Goal: Use online tool/utility: Utilize a website feature to perform a specific function

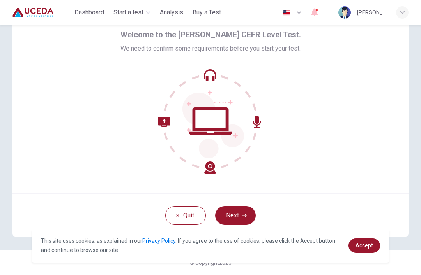
scroll to position [34, 0]
click at [234, 220] on button "Next" at bounding box center [235, 215] width 40 height 19
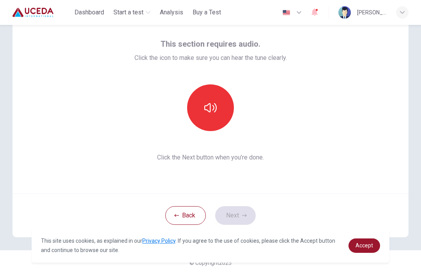
click at [232, 101] on button "button" at bounding box center [210, 107] width 47 height 47
click at [242, 216] on icon "button" at bounding box center [244, 215] width 5 height 5
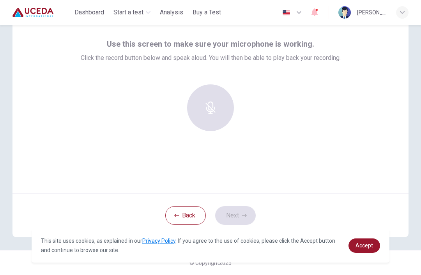
click at [218, 107] on div "button" at bounding box center [210, 107] width 47 height 47
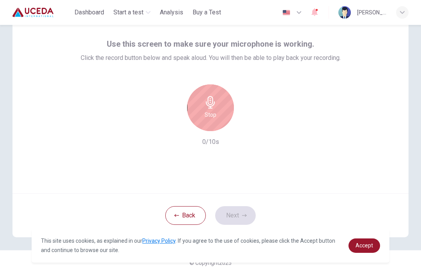
click at [222, 116] on div "Stop" at bounding box center [210, 107] width 47 height 47
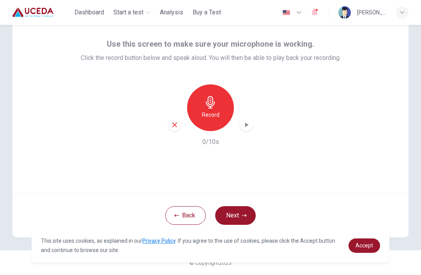
click at [221, 108] on div "Record" at bounding box center [210, 107] width 47 height 47
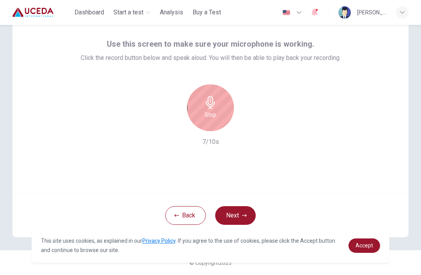
click at [213, 118] on h6 "Stop" at bounding box center [210, 114] width 12 height 9
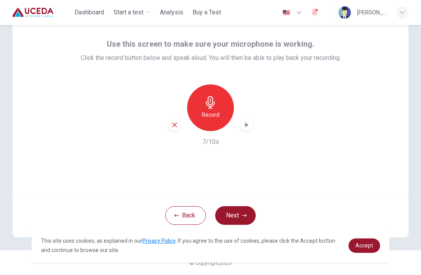
click at [246, 125] on icon "button" at bounding box center [247, 125] width 4 height 5
click at [249, 129] on div "button" at bounding box center [246, 125] width 12 height 12
click at [251, 128] on div "button" at bounding box center [246, 125] width 12 height 12
click at [217, 106] on div "Record" at bounding box center [210, 107] width 47 height 47
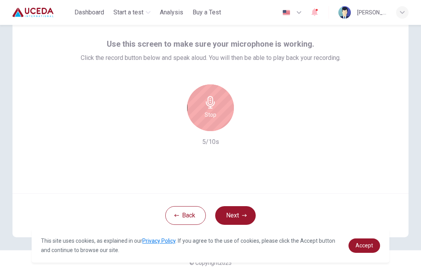
click at [206, 109] on div "Stop" at bounding box center [210, 107] width 47 height 47
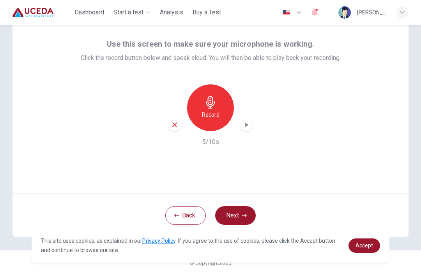
click at [207, 111] on h6 "Record" at bounding box center [211, 114] width 18 height 9
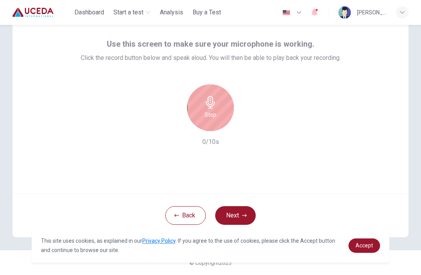
click at [215, 111] on h6 "Stop" at bounding box center [210, 114] width 12 height 9
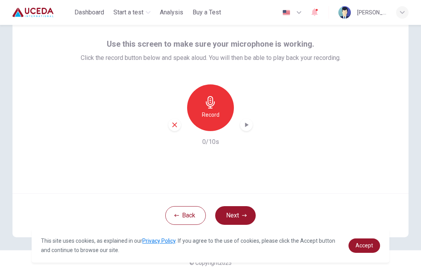
click at [215, 112] on h6 "Record" at bounding box center [211, 114] width 18 height 9
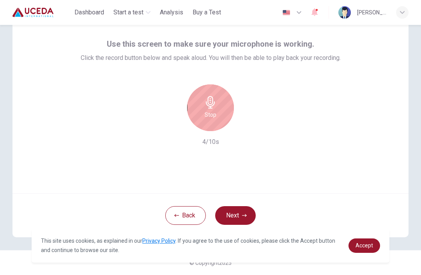
click at [210, 113] on h6 "Stop" at bounding box center [210, 114] width 12 height 9
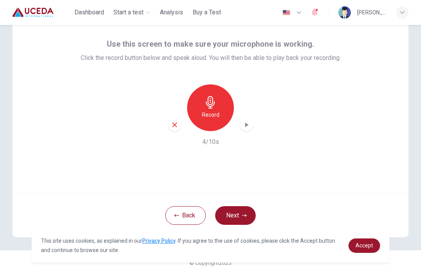
click at [246, 124] on icon "button" at bounding box center [247, 125] width 4 height 5
click at [245, 117] on div "Record" at bounding box center [210, 107] width 84 height 47
click at [247, 126] on icon "button" at bounding box center [246, 125] width 8 height 8
click at [204, 106] on div "Record" at bounding box center [210, 107] width 47 height 47
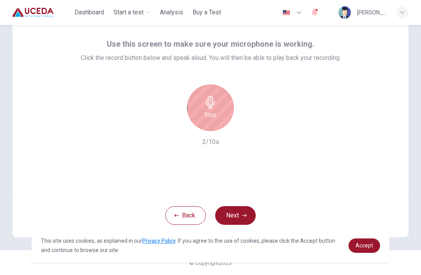
click at [215, 119] on h6 "Stop" at bounding box center [210, 114] width 12 height 9
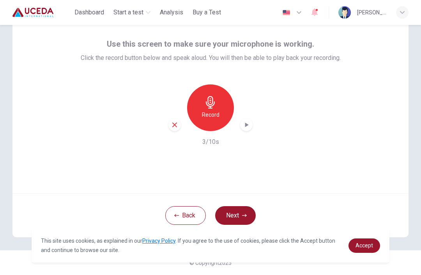
click at [225, 107] on div "Record" at bounding box center [210, 107] width 47 height 47
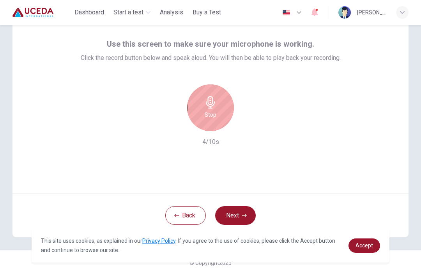
click at [213, 105] on icon "button" at bounding box center [210, 102] width 12 height 12
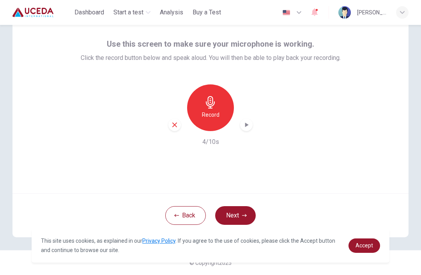
click at [247, 123] on icon "button" at bounding box center [246, 125] width 8 height 8
click at [248, 129] on div "button" at bounding box center [246, 125] width 12 height 12
click at [174, 125] on icon "button" at bounding box center [174, 125] width 5 height 5
click at [208, 111] on h6 "Record" at bounding box center [211, 114] width 18 height 9
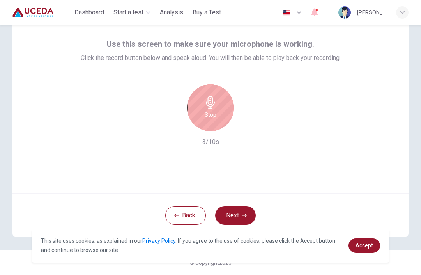
click at [211, 103] on icon "button" at bounding box center [210, 102] width 12 height 12
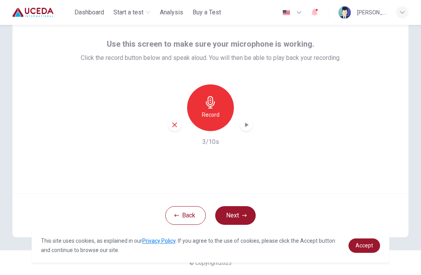
click at [246, 121] on icon "button" at bounding box center [246, 125] width 8 height 8
click at [173, 124] on icon "button" at bounding box center [174, 124] width 7 height 7
click at [207, 114] on h6 "Record" at bounding box center [211, 114] width 18 height 9
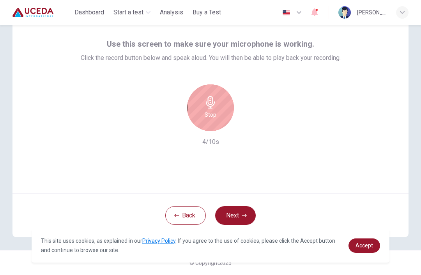
click at [202, 104] on div "Stop" at bounding box center [210, 107] width 47 height 47
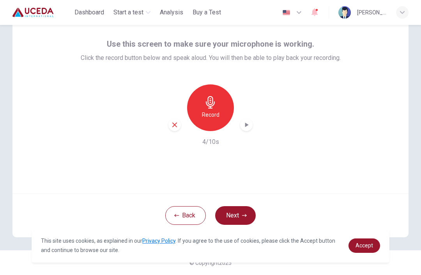
click at [250, 130] on div "button" at bounding box center [246, 125] width 12 height 12
click at [236, 219] on button "Next" at bounding box center [235, 215] width 40 height 19
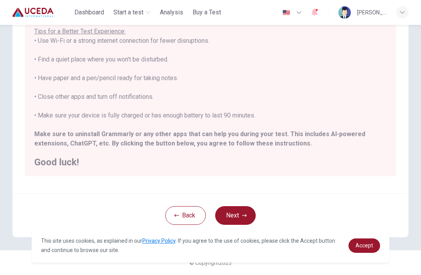
scroll to position [133, 0]
